Goal: Task Accomplishment & Management: Use online tool/utility

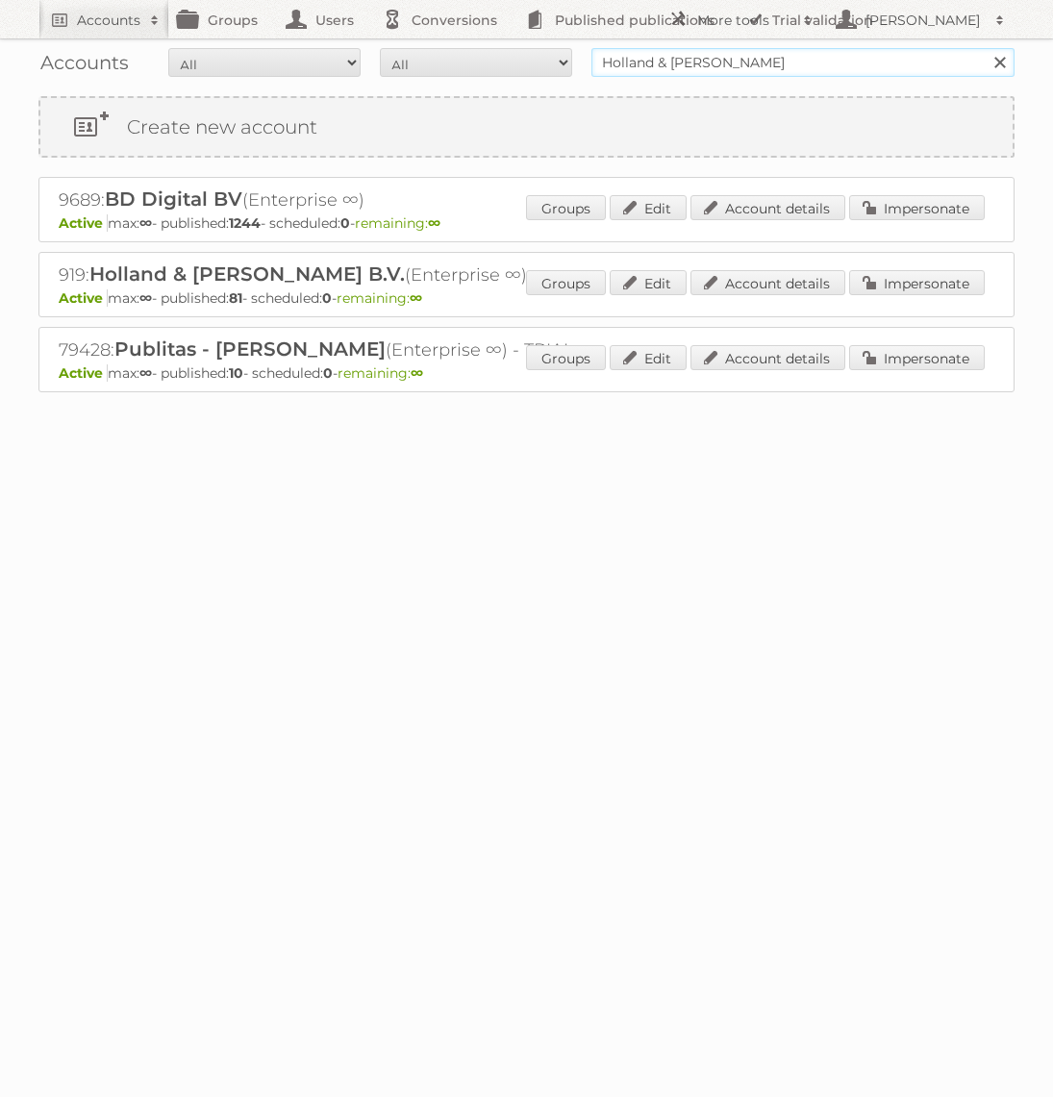
click at [675, 55] on input "Holland & Barrett" at bounding box center [802, 62] width 423 height 29
type input "Aldi Süd"
click at [984, 48] on input "Search" at bounding box center [998, 62] width 29 height 29
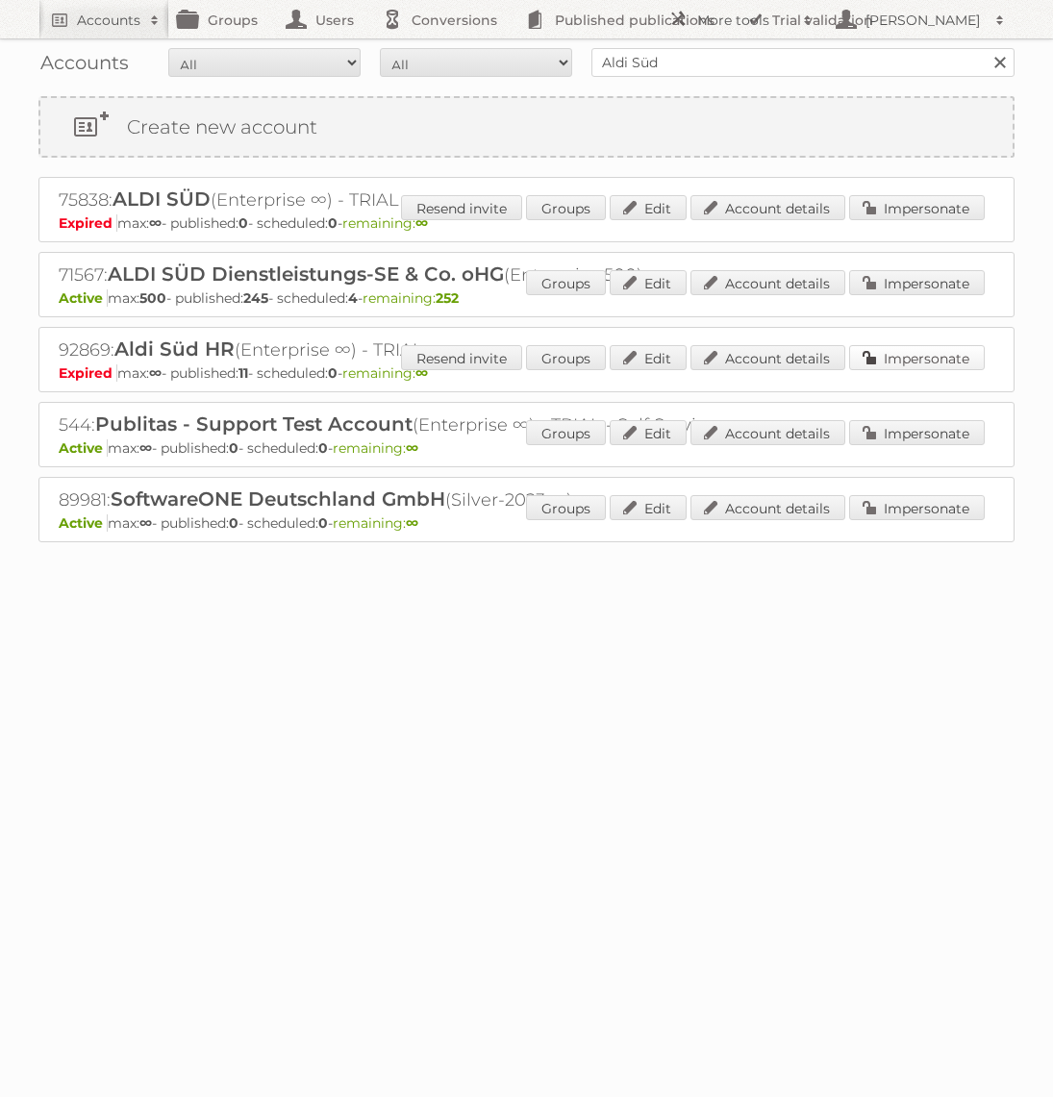
click at [903, 354] on link "Impersonate" at bounding box center [917, 357] width 136 height 25
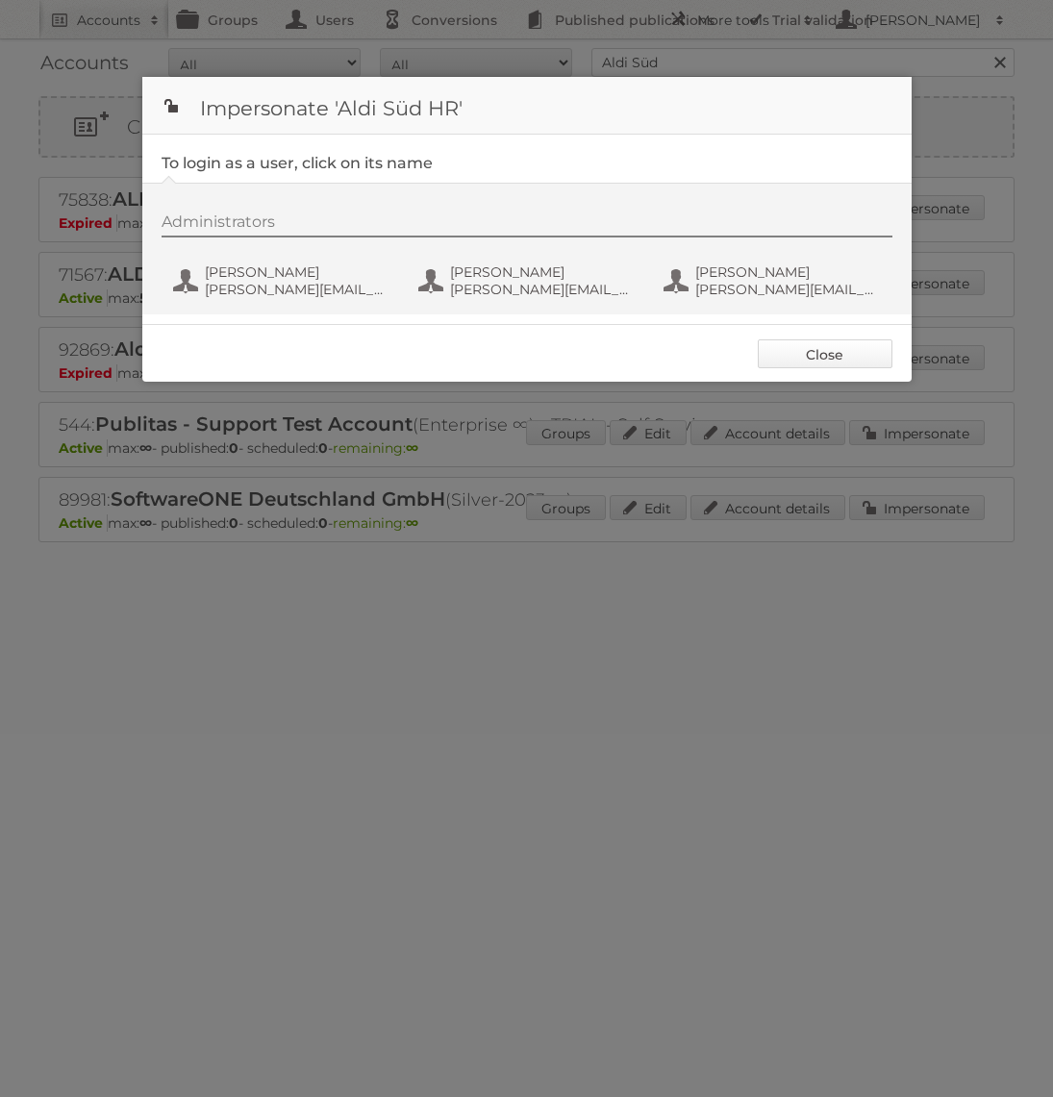
click at [854, 359] on link "Close" at bounding box center [825, 353] width 135 height 29
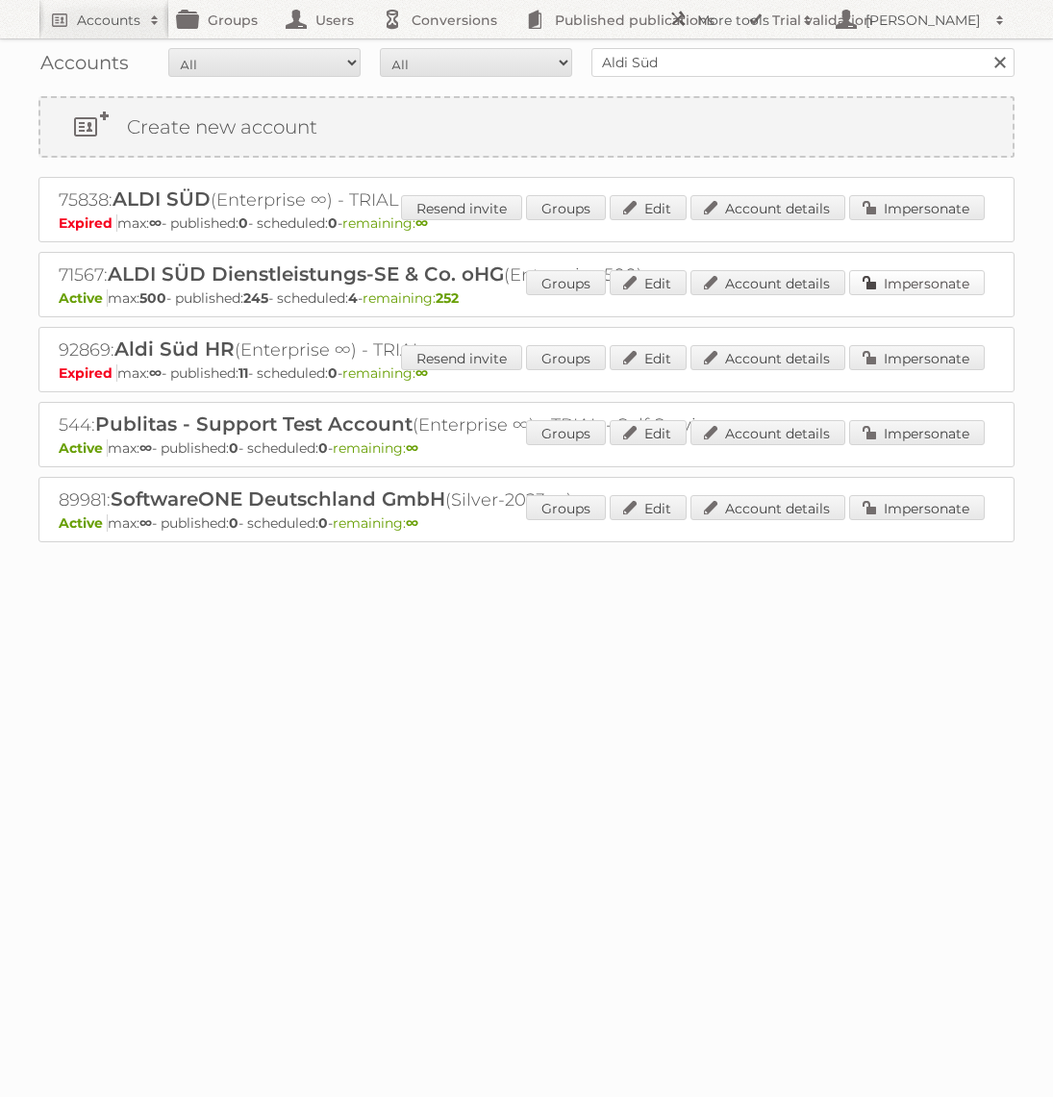
click at [923, 284] on link "Impersonate" at bounding box center [917, 282] width 136 height 25
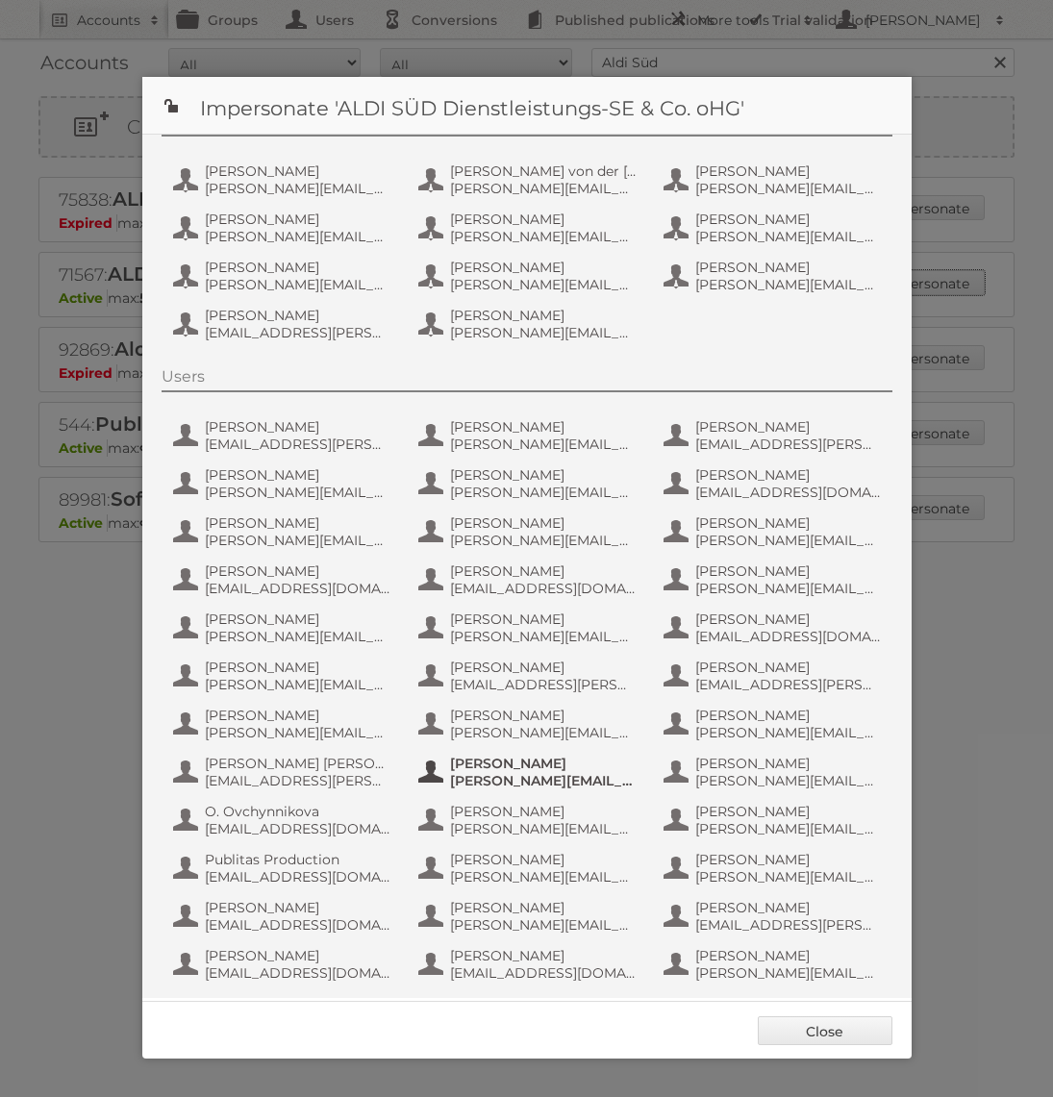
scroll to position [107, 0]
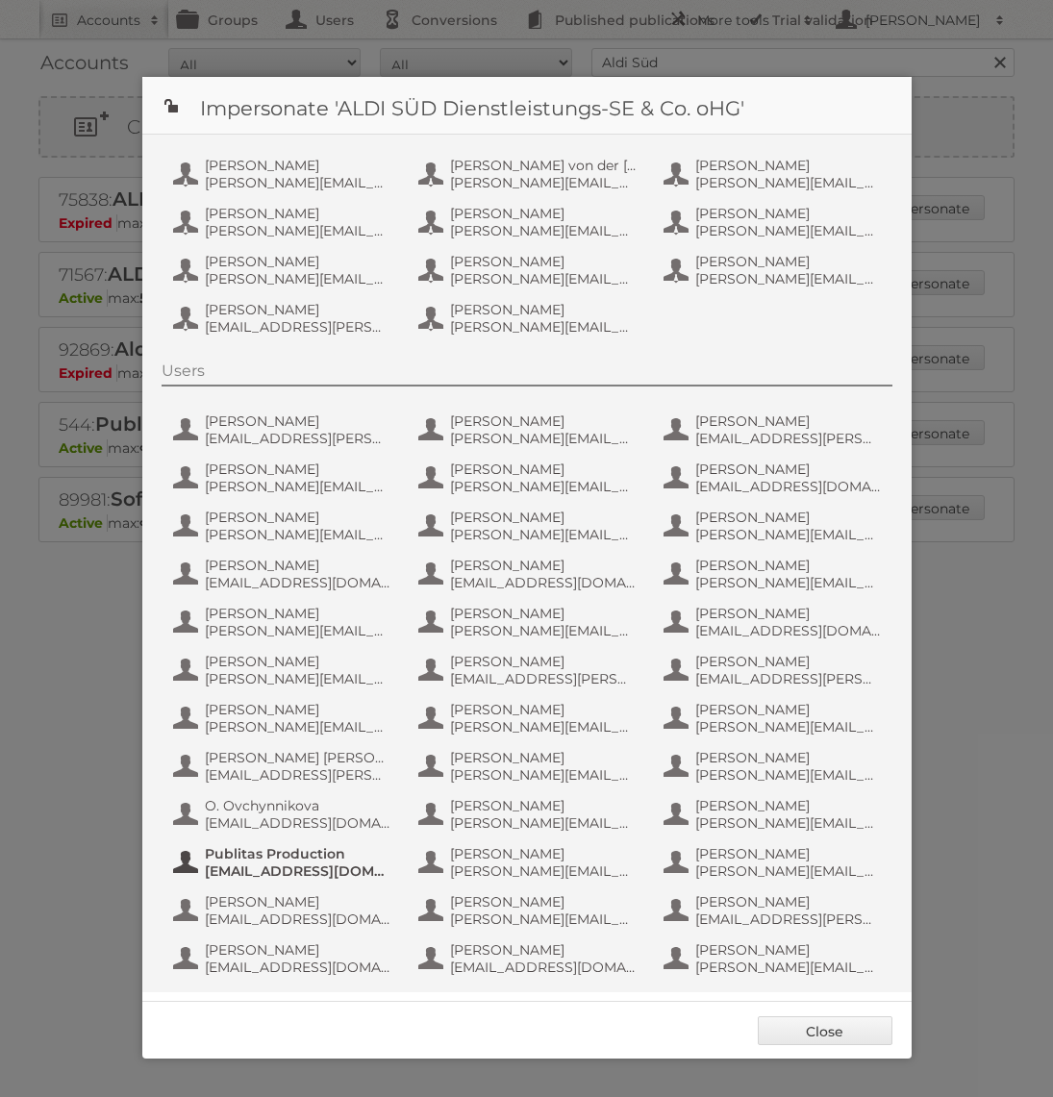
click at [282, 871] on span "[EMAIL_ADDRESS][DOMAIN_NAME]" at bounding box center [298, 870] width 187 height 17
